Goal: Task Accomplishment & Management: Use online tool/utility

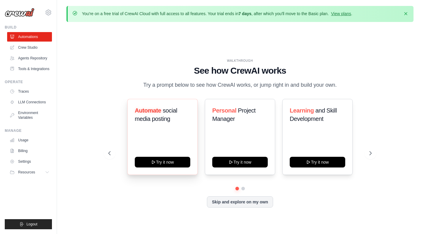
click at [157, 122] on span "social media posting" at bounding box center [156, 114] width 42 height 15
click at [161, 122] on span "social media posting" at bounding box center [156, 114] width 42 height 15
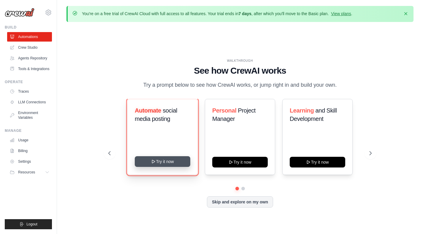
click at [168, 165] on button "Try it now" at bounding box center [162, 161] width 55 height 11
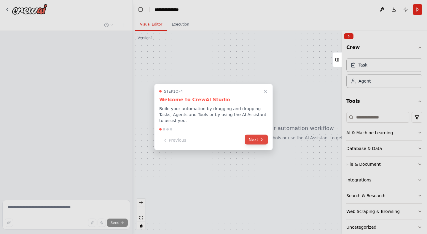
click at [257, 141] on button "Next" at bounding box center [256, 140] width 23 height 10
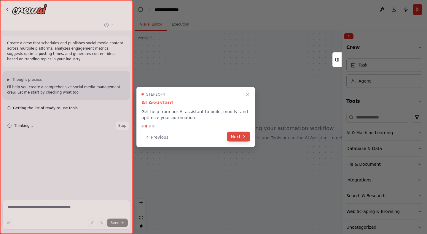
click at [239, 138] on button "Next" at bounding box center [238, 137] width 23 height 10
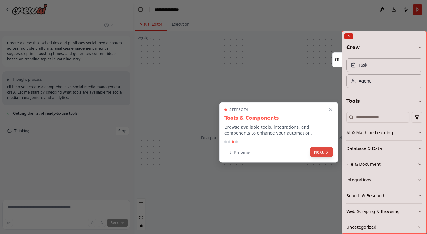
click at [322, 152] on button "Next" at bounding box center [321, 152] width 23 height 10
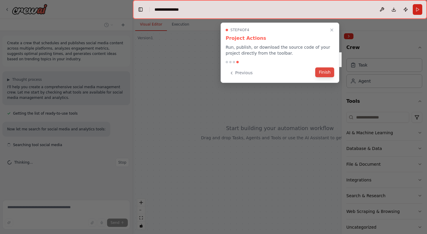
click at [326, 70] on button "Finish" at bounding box center [324, 72] width 19 height 10
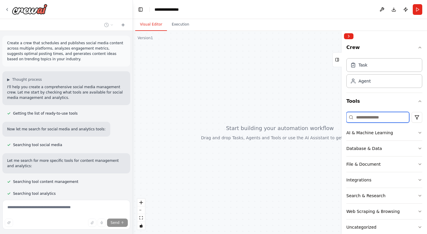
click at [379, 118] on input at bounding box center [378, 117] width 63 height 11
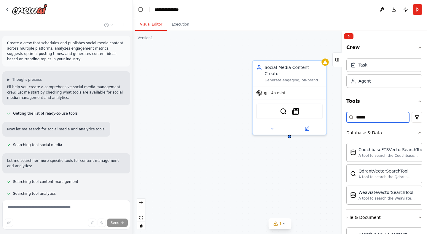
click at [383, 117] on input "******" at bounding box center [378, 117] width 63 height 11
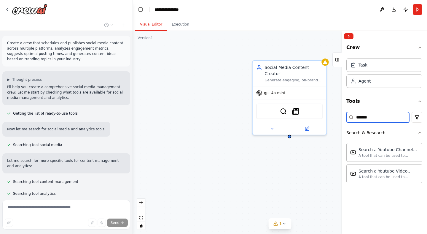
click at [378, 118] on input "*******" at bounding box center [378, 117] width 63 height 11
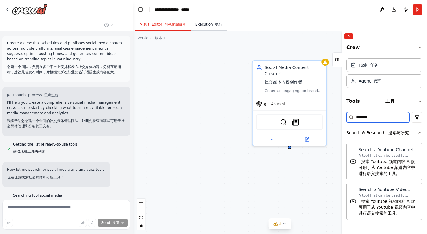
type input "*******"
click at [213, 24] on font "button" at bounding box center [214, 24] width 2 height 4
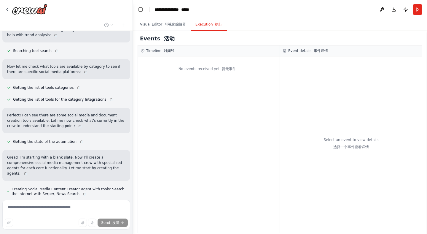
scroll to position [288, 0]
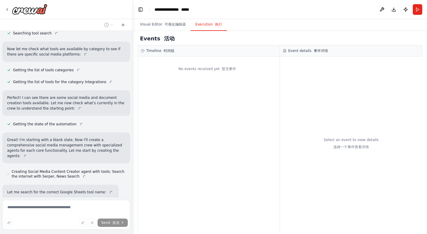
click at [49, 105] on p "Perfect! I can see there are some social media and document creation tools avai…" at bounding box center [66, 103] width 118 height 16
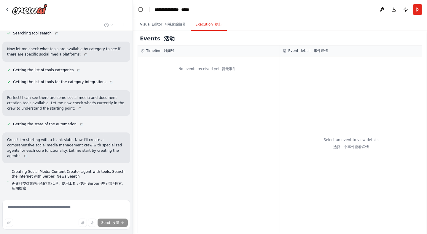
click at [52, 81] on span "Getting the list of tools for the category Integrations" at bounding box center [63, 82] width 101 height 5
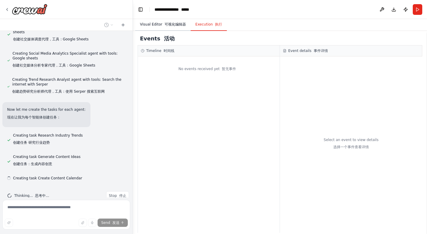
scroll to position [636, 0]
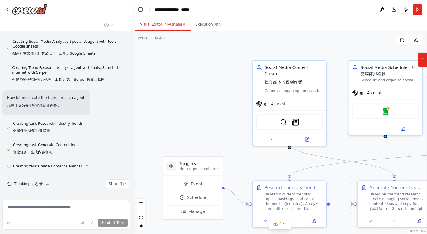
click at [168, 24] on font "可视化编辑器" at bounding box center [175, 24] width 21 height 4
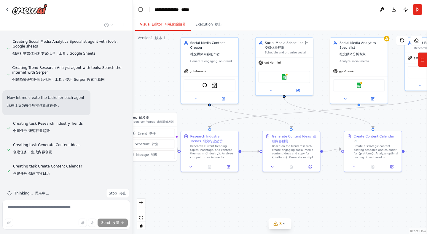
drag, startPoint x: 219, startPoint y: 106, endPoint x: 158, endPoint y: 79, distance: 66.6
click at [158, 79] on div ".deletable-edge-delete-btn { width: 20px; height: 20px; border: 0px solid #ffff…" at bounding box center [280, 132] width 294 height 203
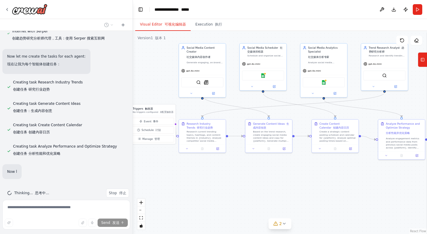
scroll to position [681, 0]
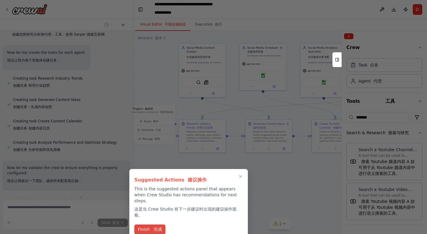
click at [152, 227] on font at bounding box center [152, 229] width 3 height 5
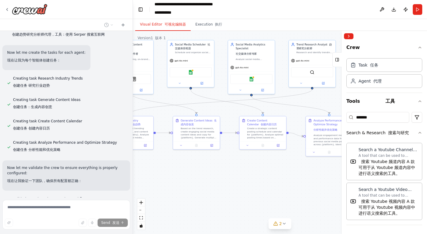
drag, startPoint x: 281, startPoint y: 194, endPoint x: 209, endPoint y: 191, distance: 72.5
click at [209, 191] on div ".deletable-edge-delete-btn { width: 20px; height: 20px; border: 0px solid #ffff…" at bounding box center [280, 132] width 294 height 203
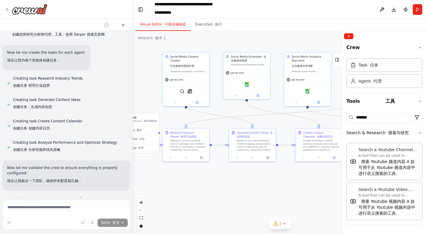
drag, startPoint x: 254, startPoint y: 187, endPoint x: 341, endPoint y: 187, distance: 87.5
click at [341, 187] on div "Create a crew that schedules and publishes social media content across multiple…" at bounding box center [213, 117] width 427 height 234
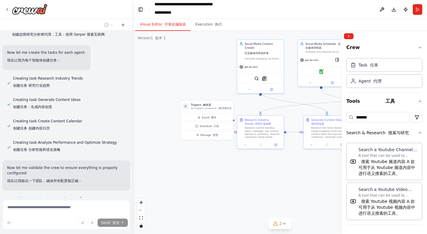
drag, startPoint x: 238, startPoint y: 188, endPoint x: 282, endPoint y: 188, distance: 43.3
click at [282, 188] on div ".deletable-edge-delete-btn { width: 20px; height: 20px; border: 0px solid #ffff…" at bounding box center [280, 132] width 294 height 203
drag, startPoint x: 219, startPoint y: 107, endPoint x: 198, endPoint y: 118, distance: 24.3
click at [198, 118] on font "未配置触发器" at bounding box center [202, 119] width 14 height 3
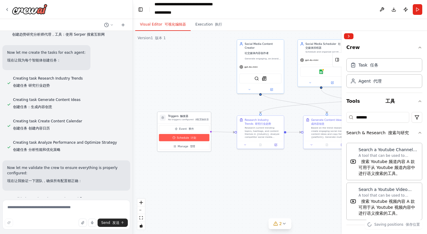
click at [193, 139] on button "Schedule 计划" at bounding box center [184, 137] width 50 height 7
select select "******"
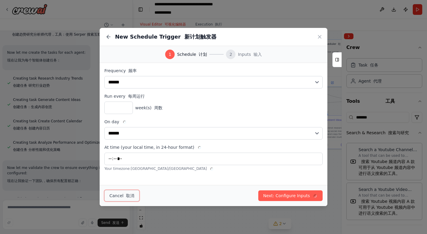
click at [127, 195] on font "取消" at bounding box center [130, 195] width 8 height 5
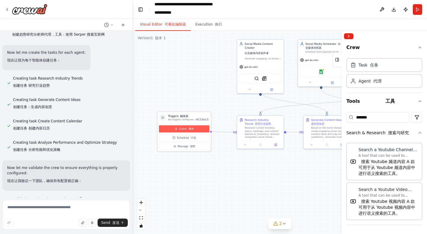
click at [191, 128] on font "事件" at bounding box center [191, 128] width 5 height 3
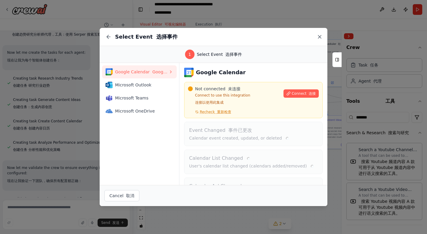
click at [321, 37] on icon at bounding box center [320, 37] width 6 height 6
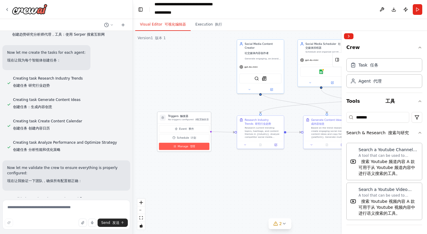
click at [191, 147] on font "管理" at bounding box center [192, 146] width 5 height 3
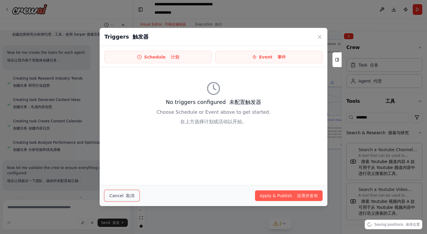
click at [120, 195] on button "Cancel 取消" at bounding box center [121, 195] width 35 height 11
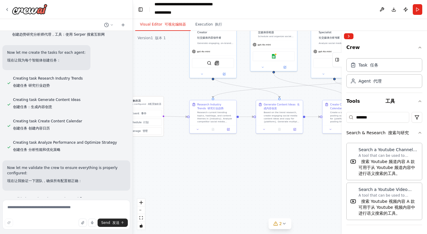
drag, startPoint x: 251, startPoint y: 188, endPoint x: 193, endPoint y: 166, distance: 62.6
click at [193, 166] on div ".deletable-edge-delete-btn { width: 20px; height: 20px; border: 0px solid #ffff…" at bounding box center [280, 132] width 294 height 203
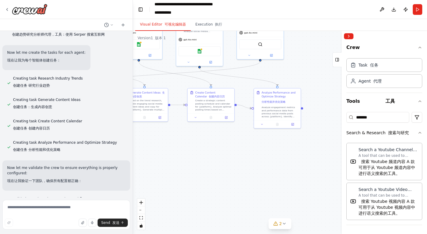
drag, startPoint x: 279, startPoint y: 156, endPoint x: 155, endPoint y: 151, distance: 124.1
click at [155, 151] on div ".deletable-edge-delete-btn { width: 20px; height: 20px; border: 0px solid #ffff…" at bounding box center [280, 132] width 294 height 203
click at [280, 224] on span "2" at bounding box center [281, 223] width 3 height 6
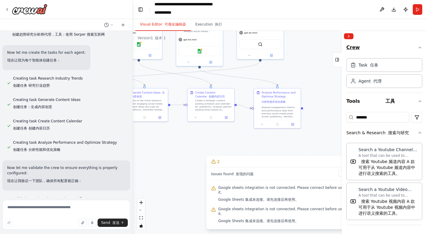
click at [418, 49] on icon "button" at bounding box center [420, 47] width 5 height 5
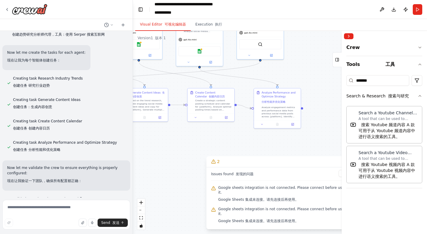
click at [388, 38] on div at bounding box center [384, 36] width 85 height 11
click at [355, 36] on div at bounding box center [384, 36] width 85 height 11
click at [349, 36] on button "Collapse right sidebar" at bounding box center [348, 36] width 9 height 6
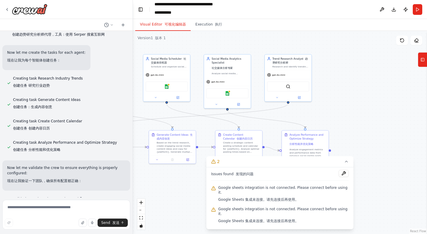
drag, startPoint x: 353, startPoint y: 64, endPoint x: 382, endPoint y: 107, distance: 51.3
click at [382, 107] on div ".deletable-edge-delete-btn { width: 20px; height: 20px; border: 0px solid #ffff…" at bounding box center [280, 132] width 294 height 203
click at [416, 7] on button "Run" at bounding box center [417, 9] width 9 height 11
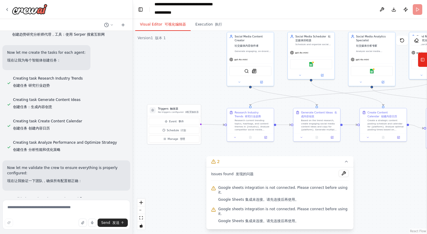
drag, startPoint x: 205, startPoint y: 46, endPoint x: 349, endPoint y: 24, distance: 145.9
click at [349, 24] on div "Visual Editor 可视化编辑器 Execution 执行 Version 1 版本 1 Show Tools Hide Agents Trigger…" at bounding box center [280, 126] width 294 height 215
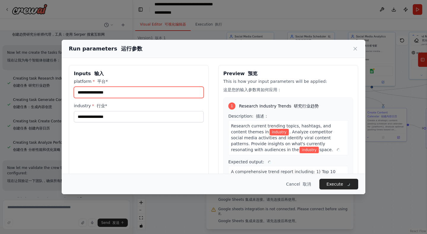
click at [161, 91] on input "platform * 平台*" at bounding box center [139, 92] width 130 height 11
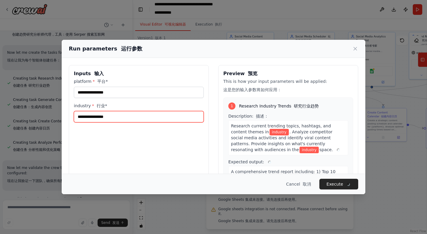
click at [147, 118] on input "industry * 行业*" at bounding box center [139, 116] width 130 height 11
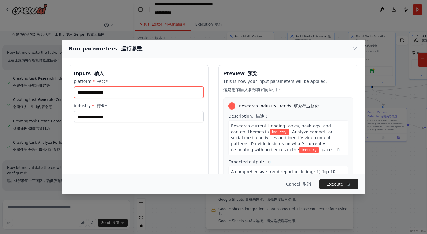
click at [151, 94] on input "platform * 平台*" at bounding box center [139, 92] width 130 height 11
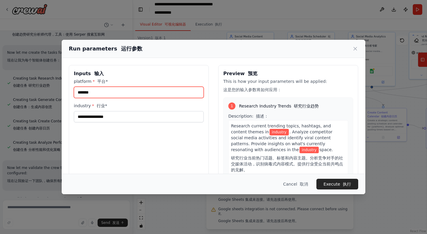
type input "*******"
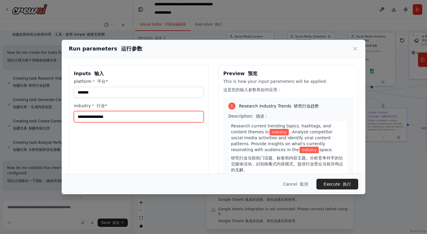
click at [137, 118] on input "industry * 行业*" at bounding box center [139, 116] width 130 height 11
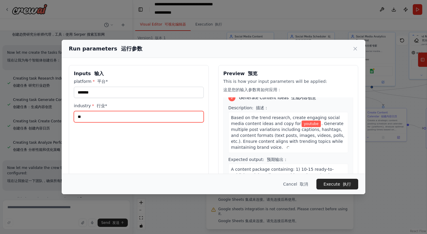
scroll to position [181, 0]
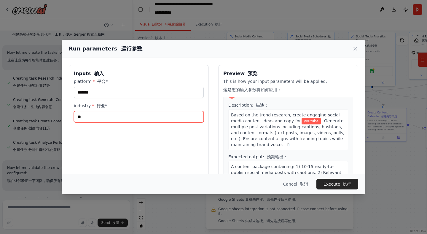
type input "**"
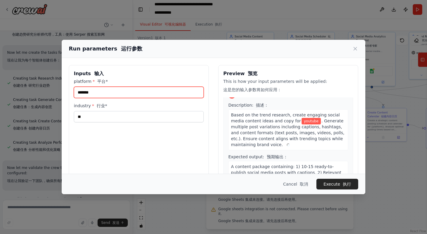
click at [175, 94] on input "*******" at bounding box center [139, 92] width 130 height 11
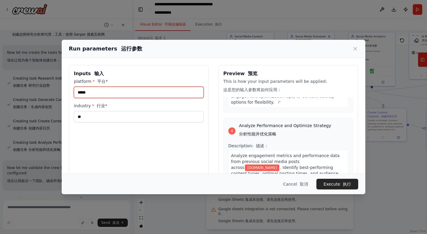
scroll to position [493, 0]
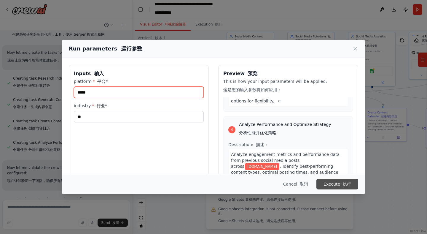
type input "*****"
click at [339, 183] on button "Execute 执行" at bounding box center [338, 184] width 42 height 11
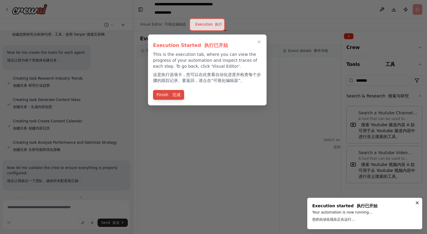
click at [173, 97] on font "完成" at bounding box center [175, 95] width 11 height 6
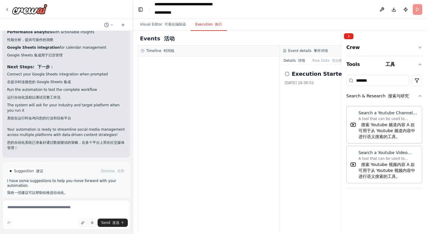
scroll to position [1295, 0]
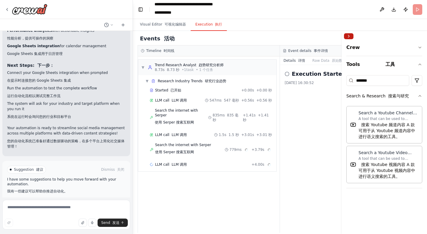
click at [347, 36] on button "Collapse right sidebar" at bounding box center [348, 36] width 9 height 6
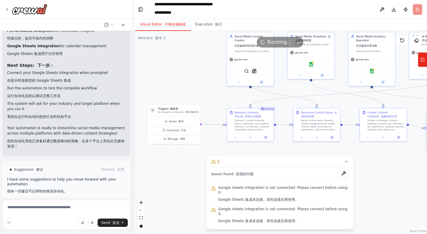
click at [168, 26] on font "可视化编辑器" at bounding box center [175, 24] width 21 height 4
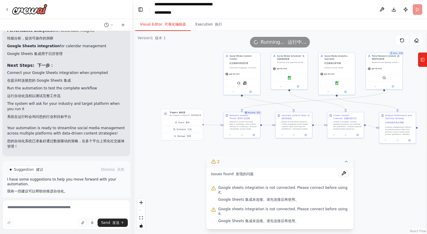
click at [335, 167] on button "2" at bounding box center [280, 161] width 147 height 11
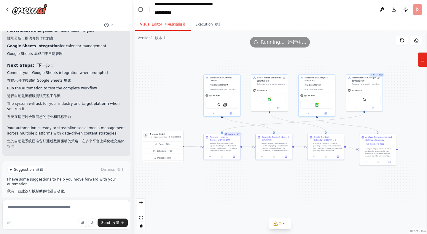
drag, startPoint x: 361, startPoint y: 170, endPoint x: 341, endPoint y: 191, distance: 29.0
click at [341, 191] on div ".deletable-edge-delete-btn { width: 20px; height: 20px; border: 0px solid #ffff…" at bounding box center [280, 132] width 294 height 203
drag, startPoint x: 252, startPoint y: 58, endPoint x: 259, endPoint y: 61, distance: 7.7
click at [259, 61] on div ".deletable-edge-delete-btn { width: 20px; height: 20px; border: 0px solid #ffff…" at bounding box center [280, 132] width 294 height 203
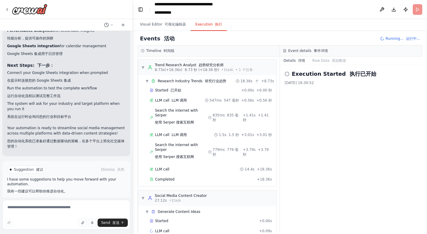
click at [209, 24] on button "Execution 执行" at bounding box center [209, 24] width 36 height 12
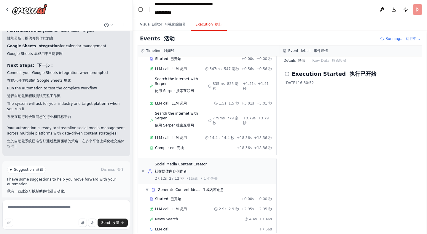
scroll to position [46, 0]
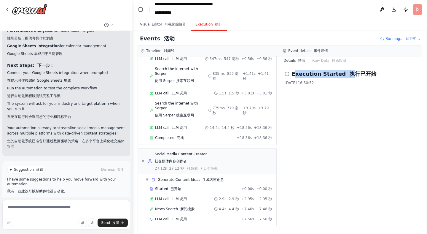
drag, startPoint x: 296, startPoint y: 73, endPoint x: 359, endPoint y: 76, distance: 63.6
click at [359, 76] on h2 "Execution Started 执行已开始" at bounding box center [334, 74] width 85 height 8
click at [357, 74] on font "执行已开始" at bounding box center [363, 74] width 27 height 6
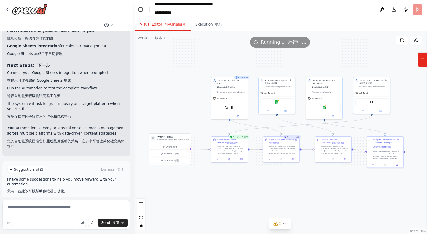
click at [174, 27] on button "Visual Editor 可视化编辑器" at bounding box center [162, 24] width 55 height 12
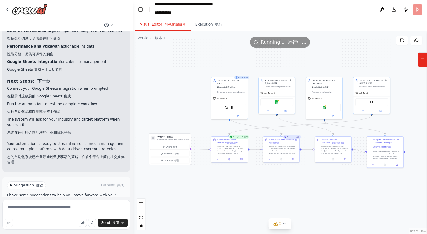
scroll to position [1295, 0]
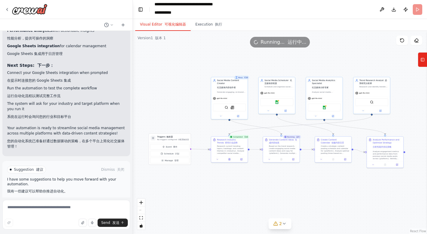
click at [70, 202] on span "Run Automation 运行自动化" at bounding box center [69, 204] width 49 height 5
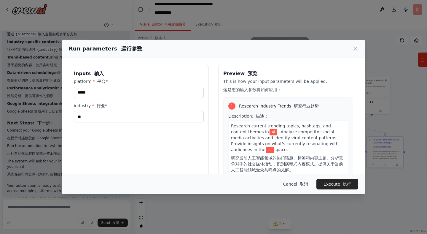
click at [289, 181] on button "Cancel 取消" at bounding box center [296, 184] width 34 height 11
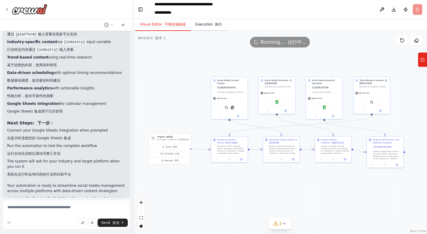
click at [203, 24] on button "Execution 执行" at bounding box center [209, 24] width 36 height 12
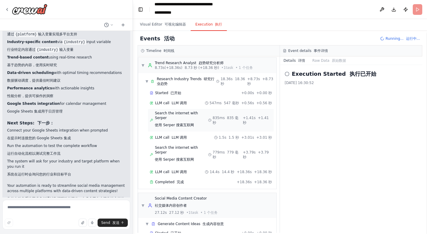
scroll to position [0, 0]
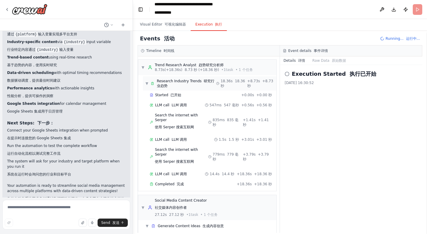
click at [149, 82] on div "▼ Research Industry Trends 研究行业趋势" at bounding box center [180, 83] width 71 height 9
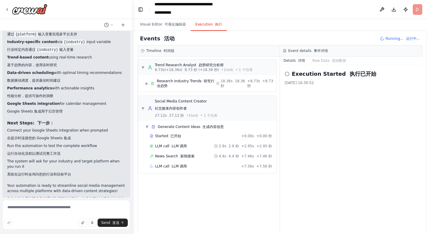
click at [315, 132] on div "Execution Started 执行已开始 2025/10/14 16:30:52" at bounding box center [351, 149] width 142 height 168
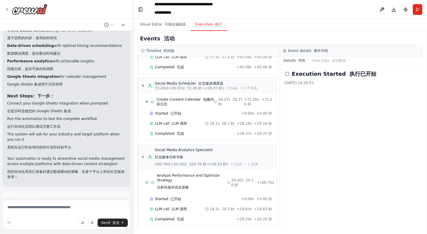
scroll to position [986, 0]
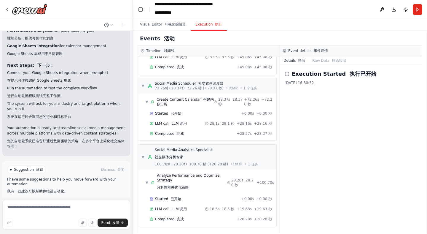
click at [40, 189] on font "我有一些建议可以帮助你推进自动化。" at bounding box center [37, 191] width 61 height 4
click at [166, 23] on font "可视化编辑器" at bounding box center [175, 24] width 21 height 4
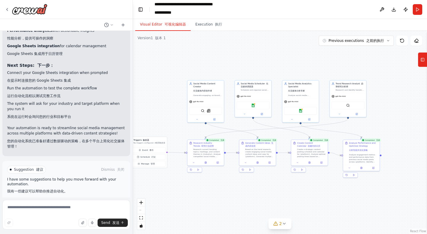
drag, startPoint x: 178, startPoint y: 85, endPoint x: 154, endPoint y: 89, distance: 24.0
click at [154, 89] on div ".deletable-edge-delete-btn { width: 20px; height: 20px; border: 0px solid #ffff…" at bounding box center [280, 132] width 294 height 203
click at [421, 8] on button "Run" at bounding box center [417, 9] width 9 height 11
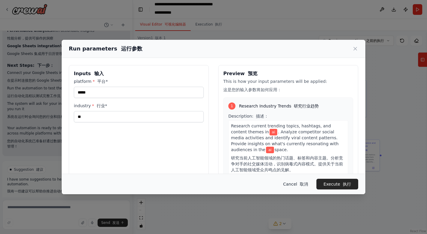
click at [297, 181] on button "Cancel 取消" at bounding box center [296, 184] width 34 height 11
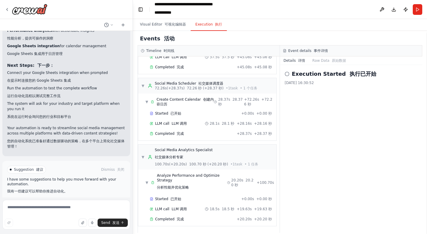
click at [211, 28] on button "Execution 执行" at bounding box center [209, 24] width 36 height 12
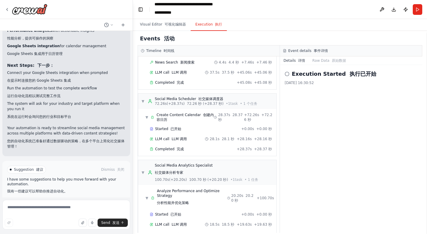
scroll to position [103, 0]
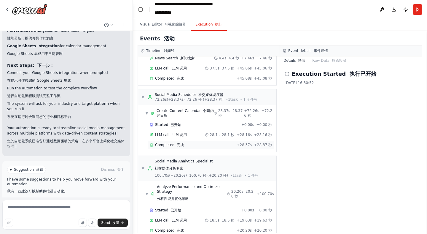
click at [196, 140] on div "Completed 完成 + 28.37s +28.37 秒" at bounding box center [211, 144] width 126 height 9
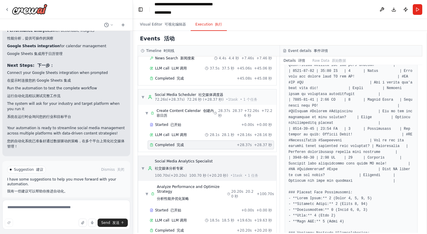
scroll to position [114, 0]
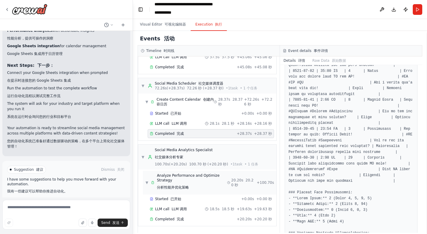
click at [208, 182] on span "Analyze Performance and Optimize Strategy 分析性能并优化策略" at bounding box center [192, 182] width 70 height 19
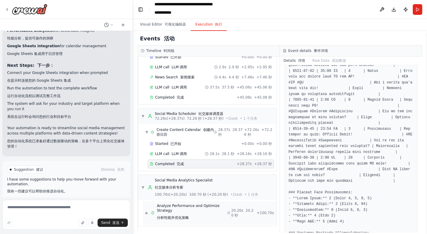
scroll to position [84, 0]
click at [214, 210] on span "Analyze Performance and Optimize Strategy 分析性能并优化策略" at bounding box center [192, 212] width 70 height 19
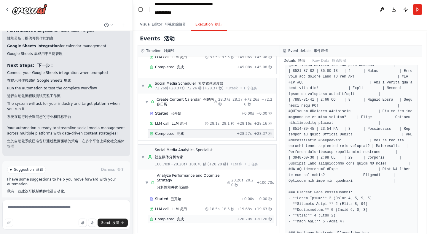
click at [218, 220] on div "Completed 完成" at bounding box center [192, 219] width 85 height 5
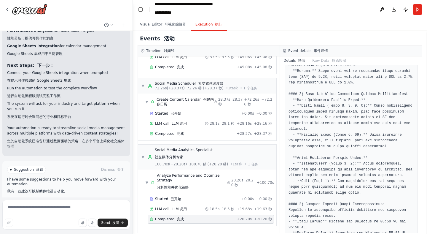
scroll to position [180, 0]
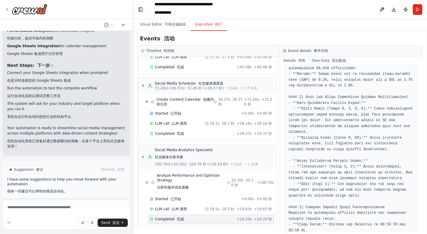
click at [328, 64] on button "Raw Data 原始数据" at bounding box center [329, 60] width 41 height 8
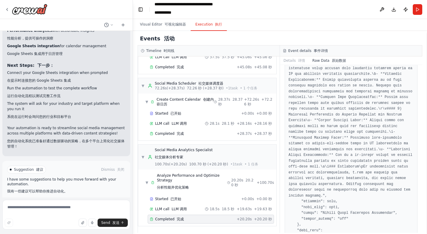
scroll to position [1256, 0]
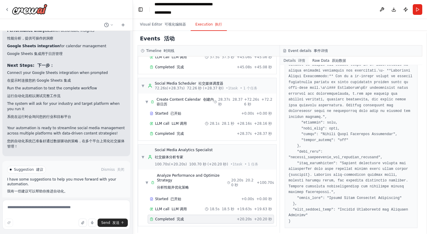
click at [298, 61] on font "详情" at bounding box center [301, 60] width 7 height 4
